Goal: Communication & Community: Answer question/provide support

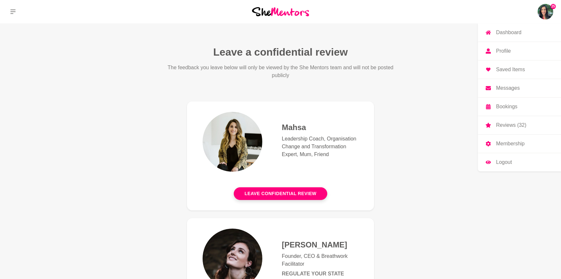
click at [491, 91] on link "Messages" at bounding box center [519, 88] width 83 height 18
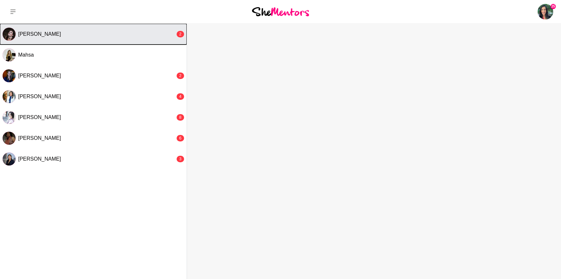
click at [106, 33] on div "[PERSON_NAME]" at bounding box center [96, 34] width 157 height 6
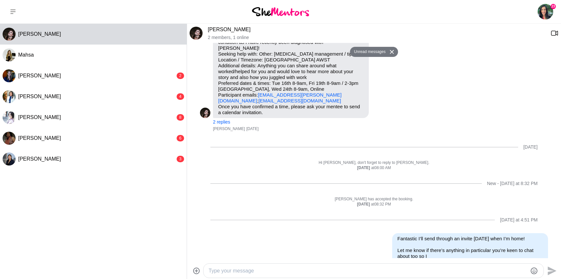
scroll to position [620, 0]
click at [399, 197] on p "[PERSON_NAME] has accepted the booking." at bounding box center [374, 199] width 348 height 5
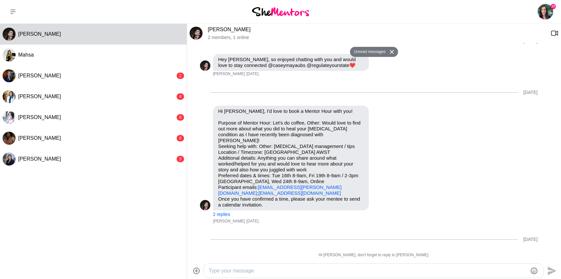
scroll to position [528, 0]
click at [217, 216] on button "2 replies" at bounding box center [221, 215] width 17 height 6
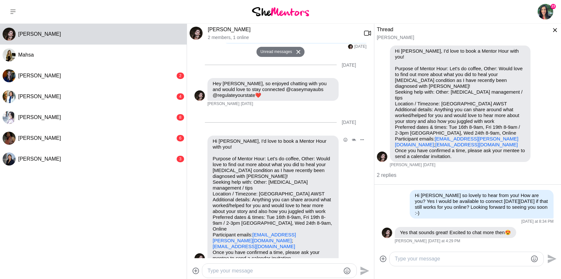
scroll to position [540, 0]
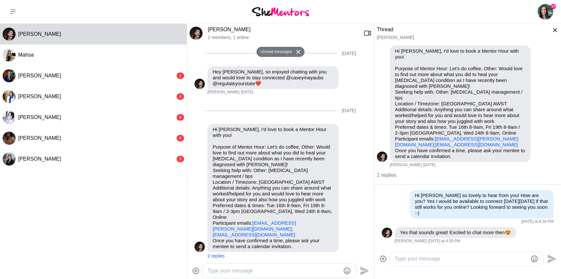
click at [408, 254] on div at bounding box center [461, 258] width 133 height 9
click at [409, 255] on textarea "Type your message" at bounding box center [461, 259] width 133 height 8
type textarea "Hi [PERSON_NAME], I hope you're having a good start to your week? I've had an u…"
click at [552, 254] on icon "Send" at bounding box center [552, 258] width 9 height 9
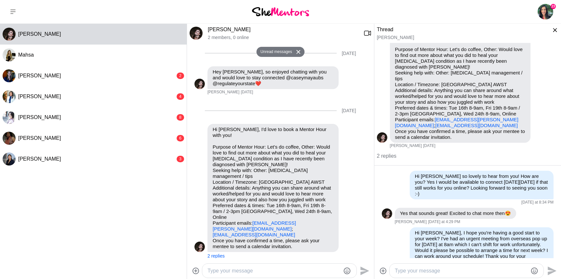
scroll to position [25, 0]
